Goal: Use online tool/utility: Utilize a website feature to perform a specific function

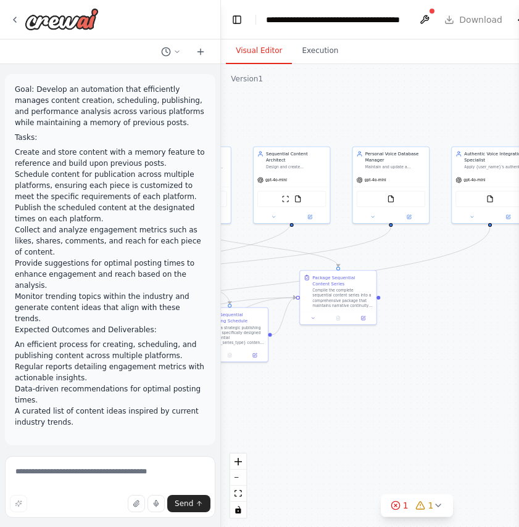
scroll to position [9136, 0]
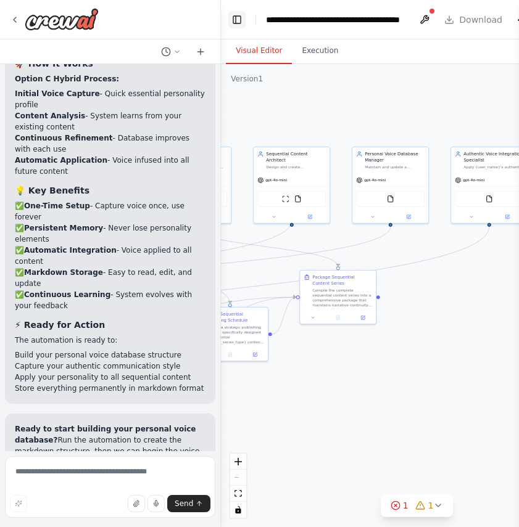
click at [234, 20] on button "Toggle Left Sidebar" at bounding box center [236, 19] width 17 height 17
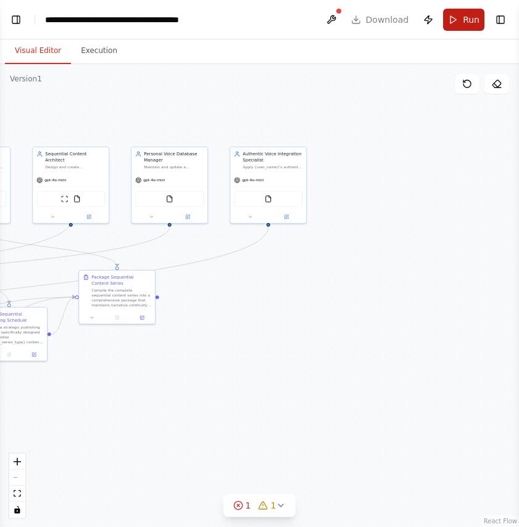
click at [464, 23] on span "Run" at bounding box center [471, 20] width 17 height 12
click at [337, 15] on button at bounding box center [331, 20] width 20 height 22
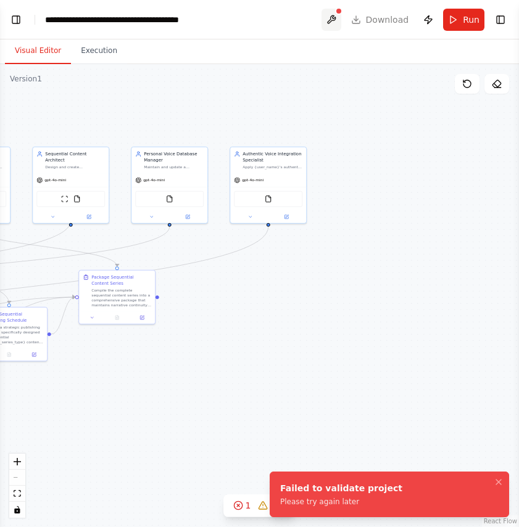
click at [338, 22] on button at bounding box center [331, 20] width 20 height 22
click at [336, 13] on button at bounding box center [331, 20] width 20 height 22
click at [472, 22] on span "Run" at bounding box center [471, 20] width 17 height 12
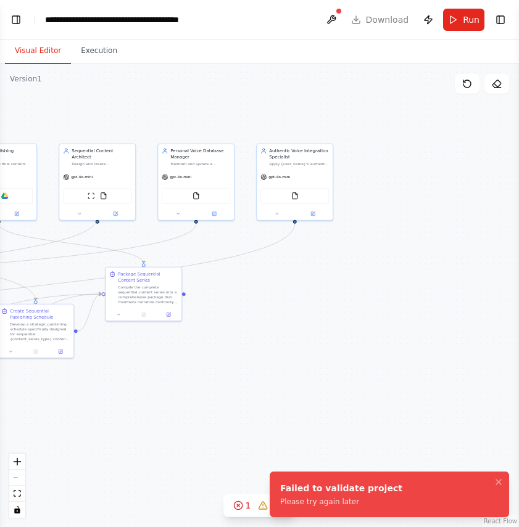
drag, startPoint x: 300, startPoint y: 319, endPoint x: 326, endPoint y: 316, distance: 26.7
click at [326, 316] on div ".deletable-edge-delete-btn { width: 20px; height: 20px; border: 0px solid #ffff…" at bounding box center [259, 295] width 519 height 463
click at [245, 507] on div "1" at bounding box center [242, 506] width 18 height 12
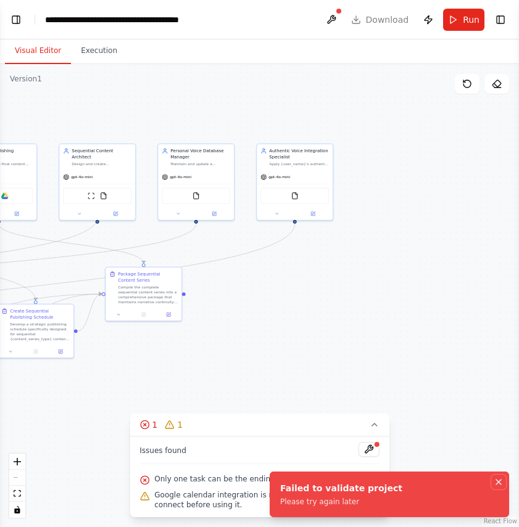
click at [499, 482] on icon "Notifications (F8)" at bounding box center [499, 482] width 10 height 10
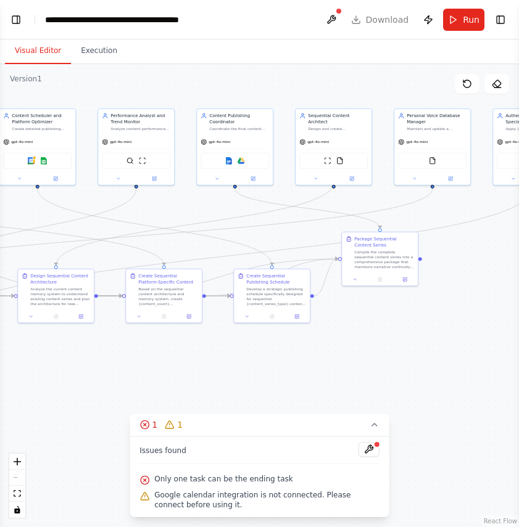
drag, startPoint x: 283, startPoint y: 376, endPoint x: 519, endPoint y: 341, distance: 238.9
click at [518, 341] on html "Goal: Develop an automation that efficiently manages content creation, scheduli…" at bounding box center [259, 263] width 519 height 527
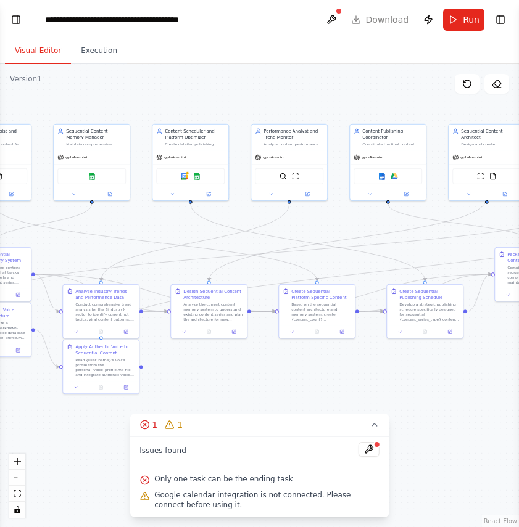
drag, startPoint x: 386, startPoint y: 365, endPoint x: 539, endPoint y: 380, distance: 153.8
click at [518, 380] on html "Goal: Develop an automation that efficiently manages content creation, scheduli…" at bounding box center [259, 263] width 519 height 527
click at [184, 178] on img at bounding box center [184, 175] width 7 height 7
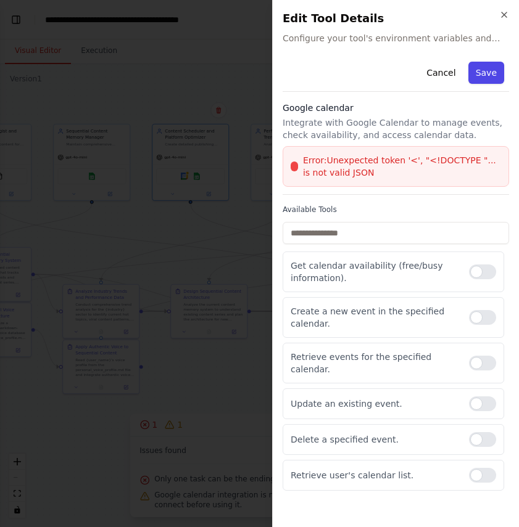
click at [497, 72] on button "Save" at bounding box center [486, 73] width 36 height 22
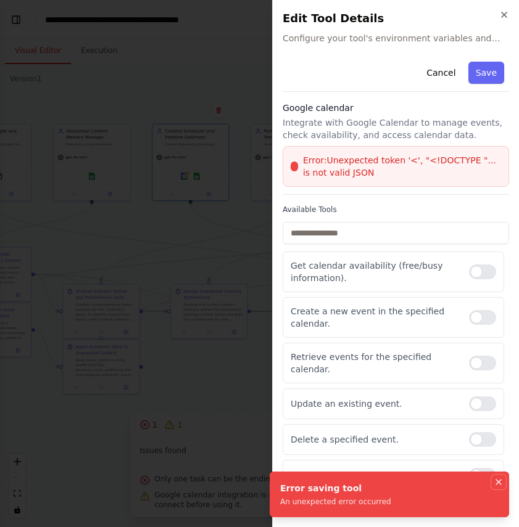
click at [500, 486] on icon "Notifications (F8)" at bounding box center [499, 482] width 10 height 10
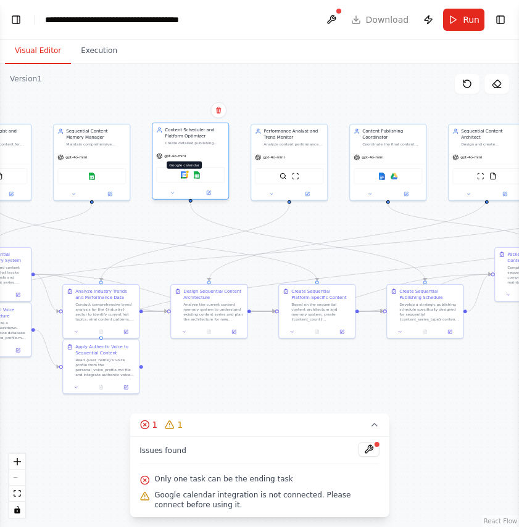
click at [185, 178] on img at bounding box center [184, 175] width 7 height 7
